Goal: Find specific page/section: Find specific page/section

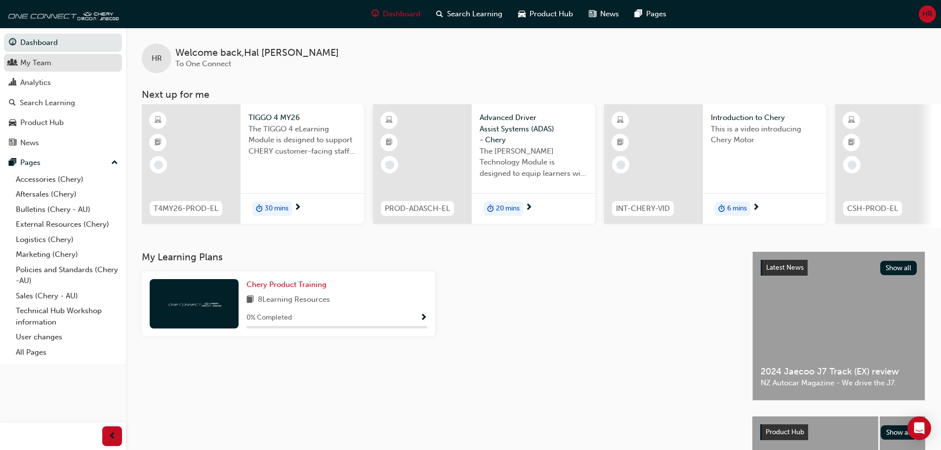
click at [47, 64] on div "My Team" at bounding box center [35, 62] width 31 height 11
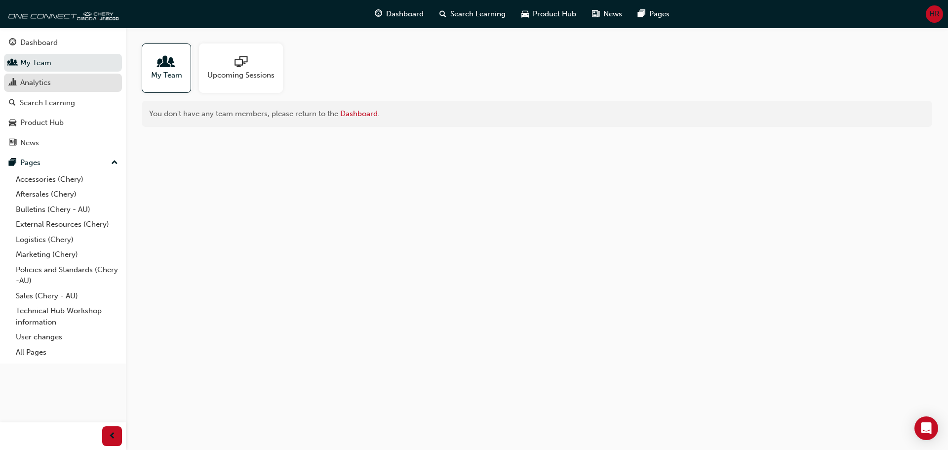
click at [47, 86] on div "Analytics" at bounding box center [35, 82] width 31 height 11
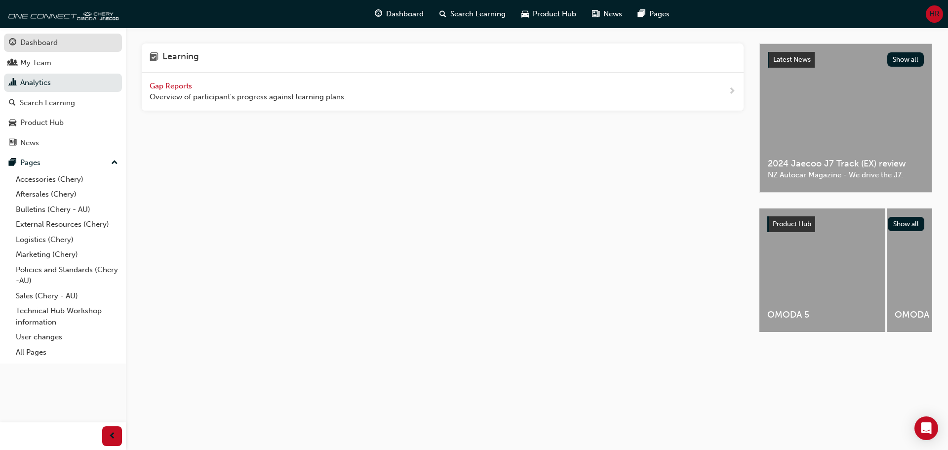
click at [54, 46] on div "Dashboard" at bounding box center [39, 42] width 38 height 11
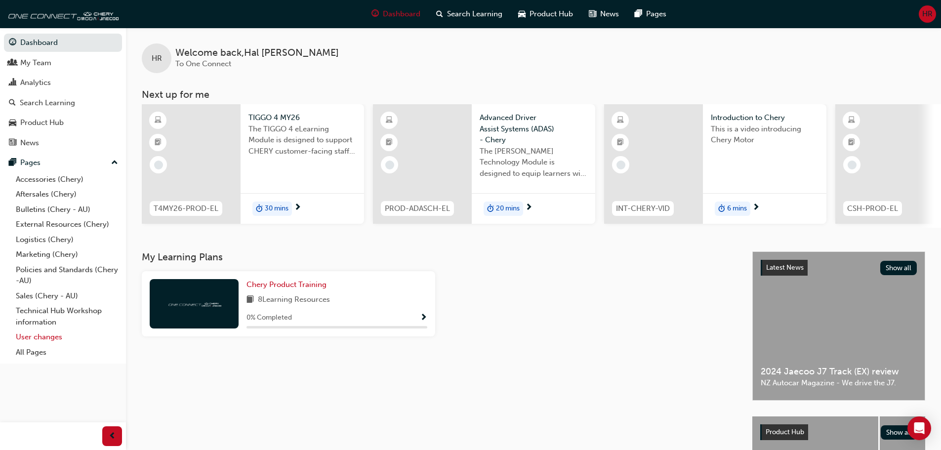
click at [33, 333] on link "User changes" at bounding box center [67, 336] width 110 height 15
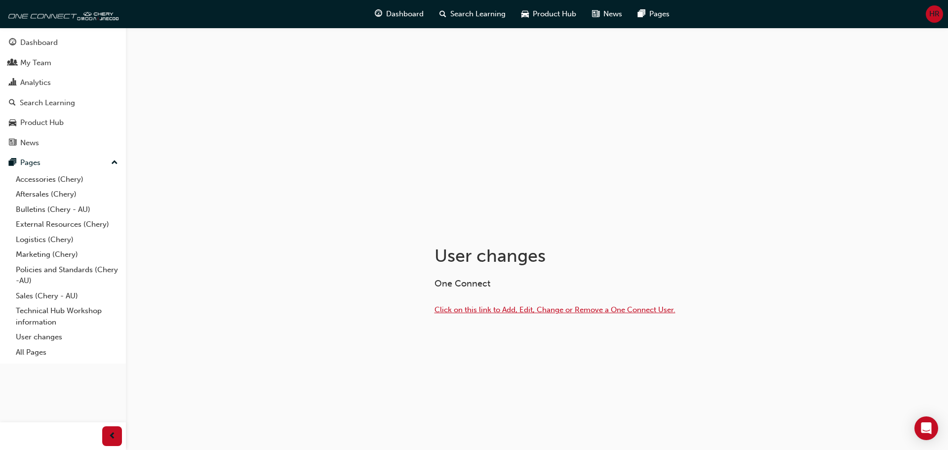
click at [520, 311] on span "Click on this link to Add, Edit, Change or Remove a One Connect User." at bounding box center [555, 309] width 241 height 9
